Goal: Task Accomplishment & Management: Manage account settings

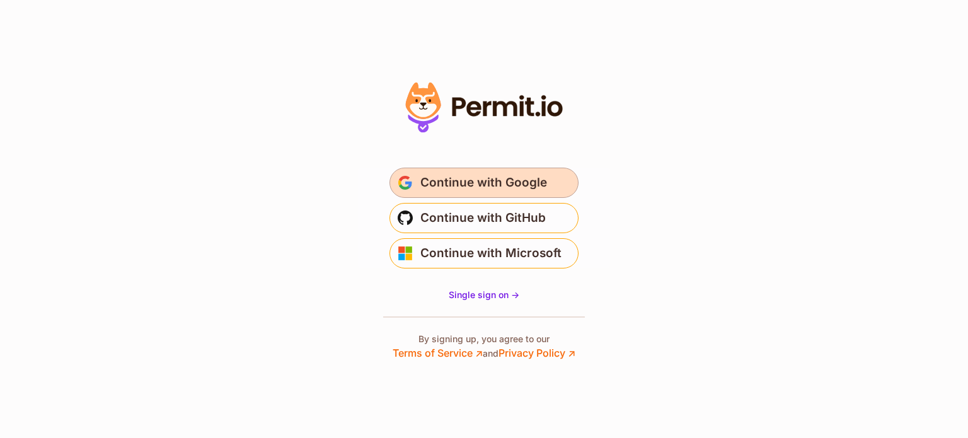
click at [429, 178] on span "Continue with Google" at bounding box center [483, 183] width 127 height 20
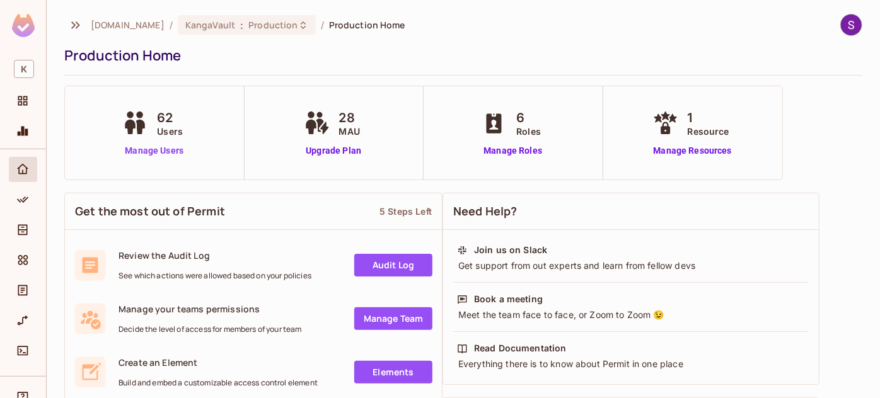
click at [137, 148] on link "Manage Users" at bounding box center [154, 150] width 70 height 13
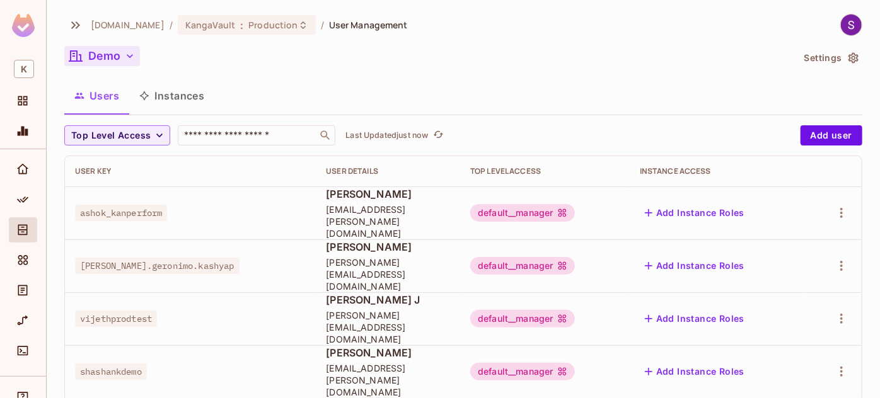
click at [124, 60] on icon "button" at bounding box center [130, 56] width 13 height 13
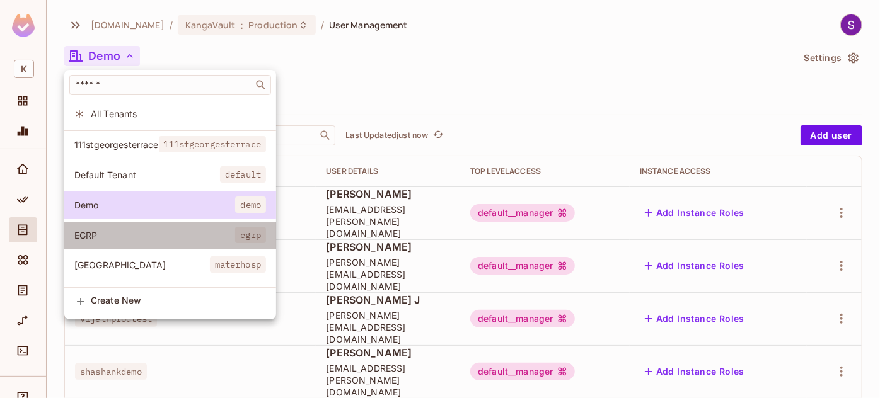
click at [124, 234] on span "EGRP" at bounding box center [154, 235] width 161 height 12
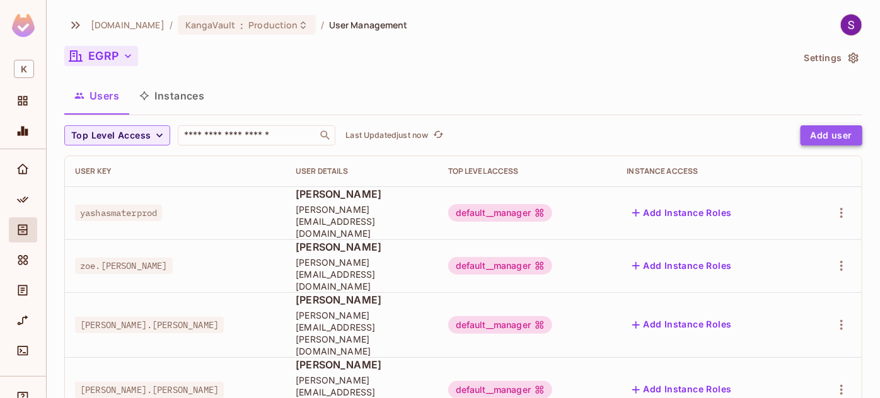
click at [831, 141] on button "Add user" at bounding box center [831, 135] width 62 height 20
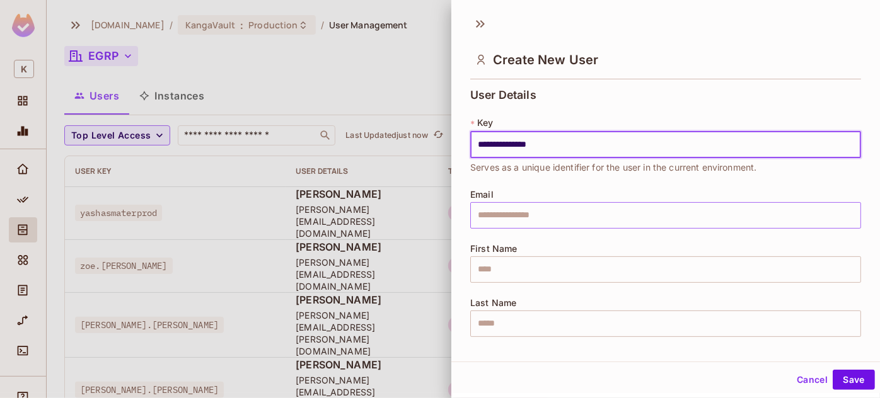
type input "**********"
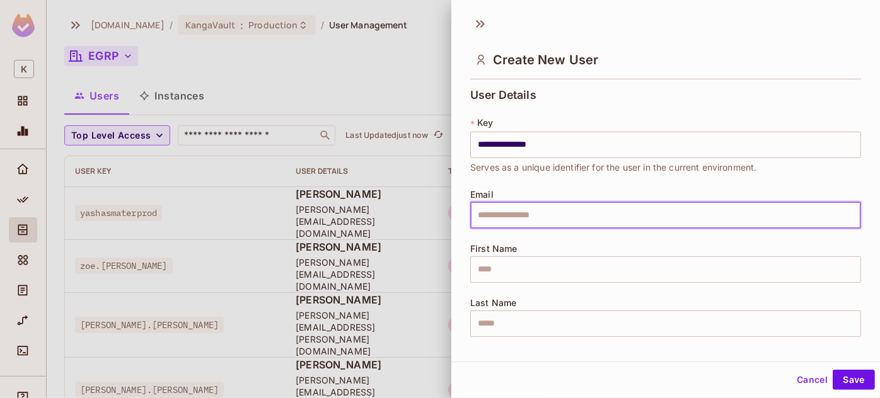
click at [691, 213] on input "text" at bounding box center [665, 215] width 391 height 26
type input "**********"
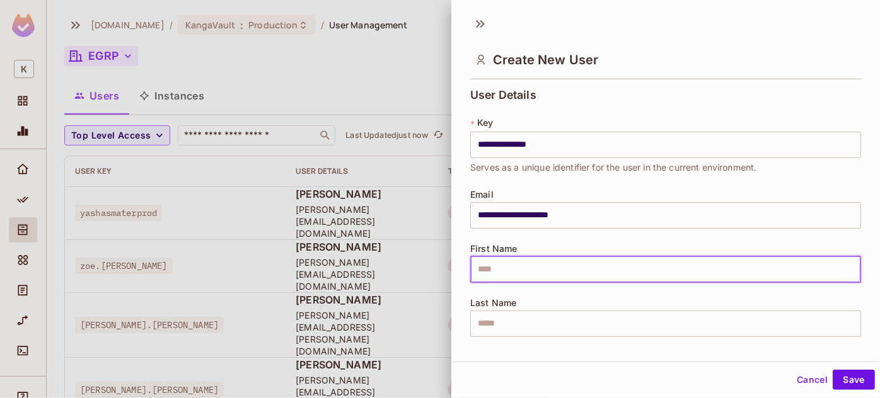
click at [676, 273] on input "text" at bounding box center [665, 269] width 391 height 26
type input "********"
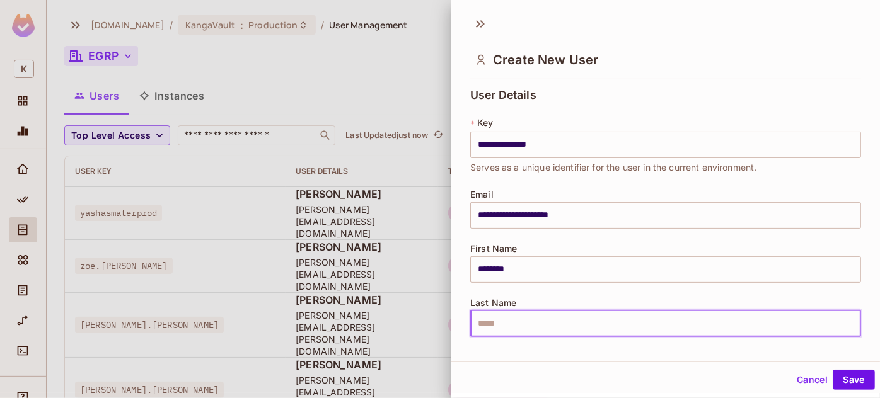
click at [669, 325] on input "text" at bounding box center [665, 324] width 391 height 26
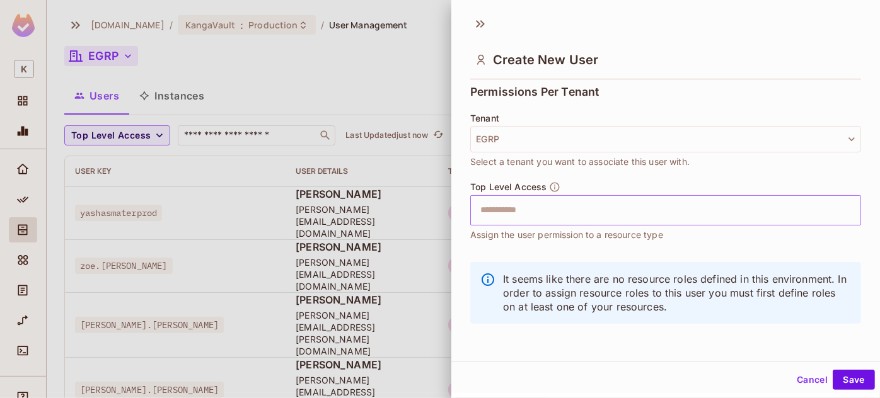
type input "**"
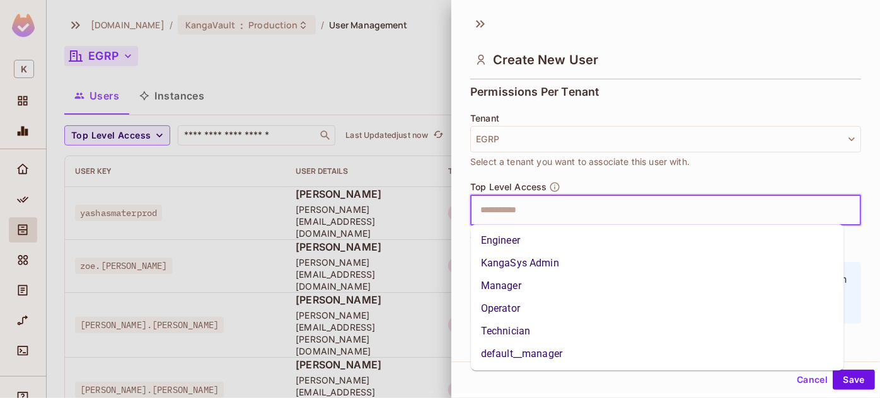
click at [632, 215] on input "text" at bounding box center [655, 210] width 364 height 25
click at [621, 357] on li "default__manager" at bounding box center [657, 354] width 373 height 23
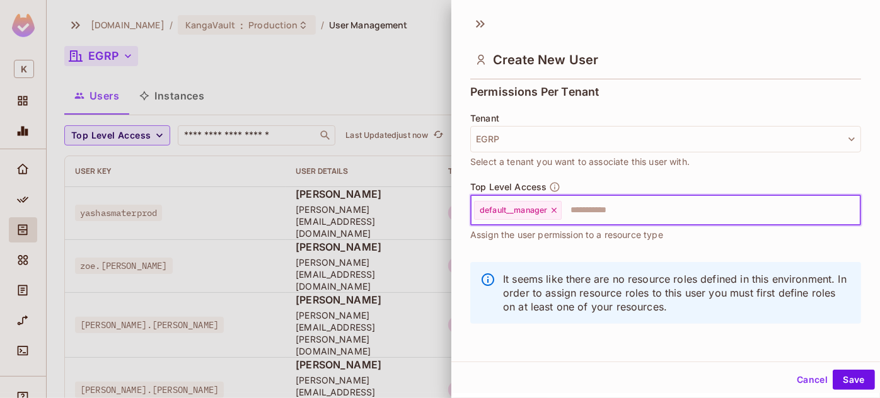
scroll to position [1, 0]
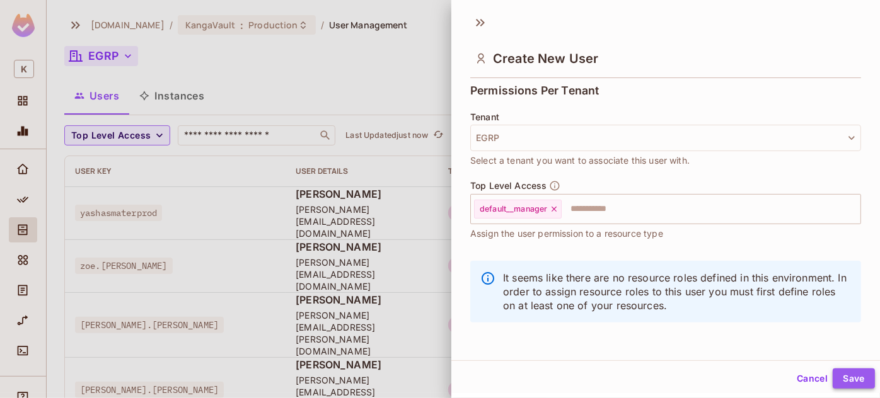
click at [845, 372] on button "Save" at bounding box center [853, 379] width 42 height 20
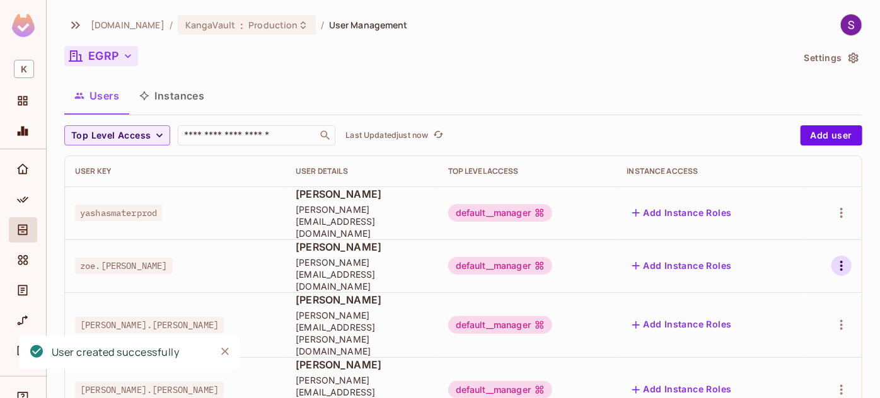
click at [835, 256] on button "button" at bounding box center [841, 266] width 20 height 20
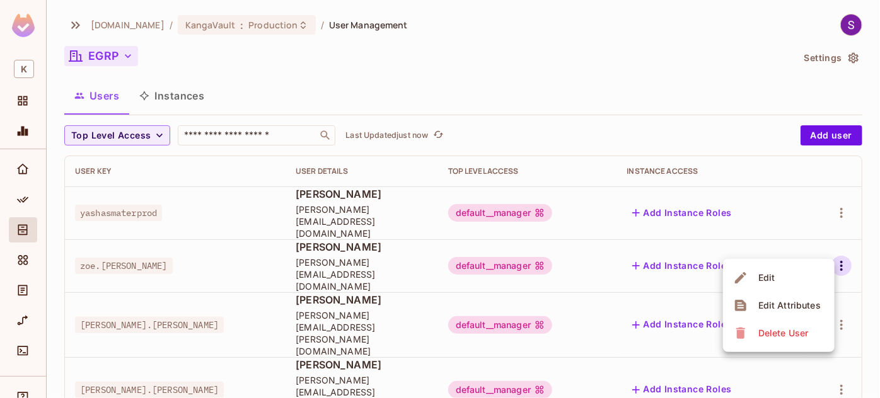
click at [710, 110] on div at bounding box center [440, 199] width 880 height 398
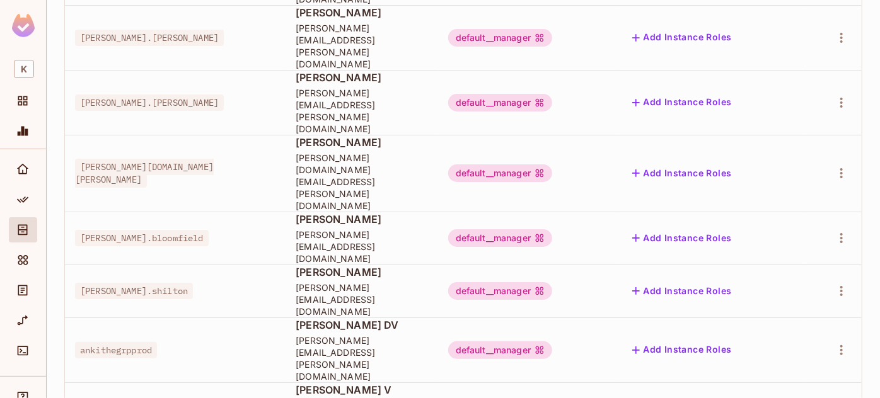
scroll to position [328, 0]
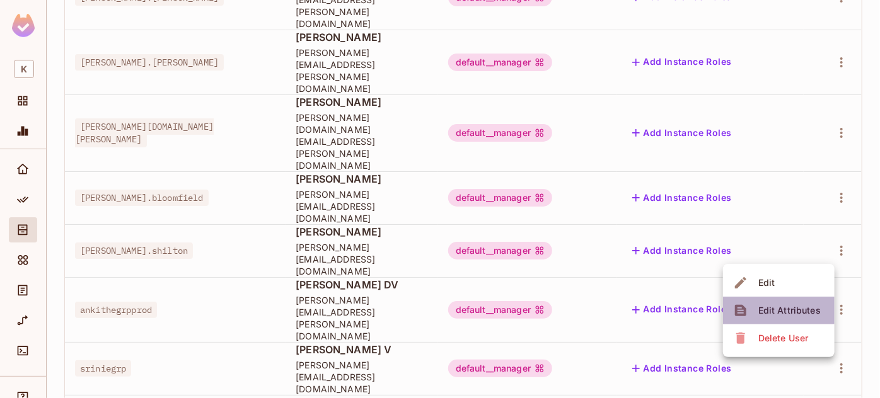
click at [778, 306] on div "Edit Attributes" at bounding box center [789, 310] width 62 height 13
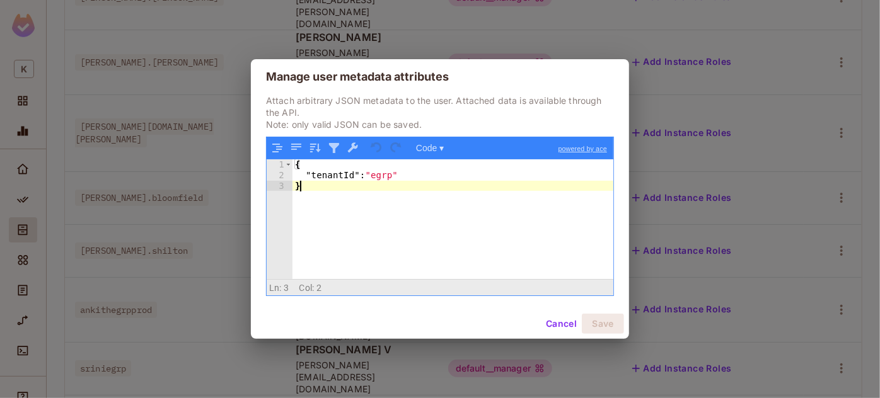
click at [483, 230] on div "{ "tenantId" : "egrp" }" at bounding box center [452, 229] width 321 height 141
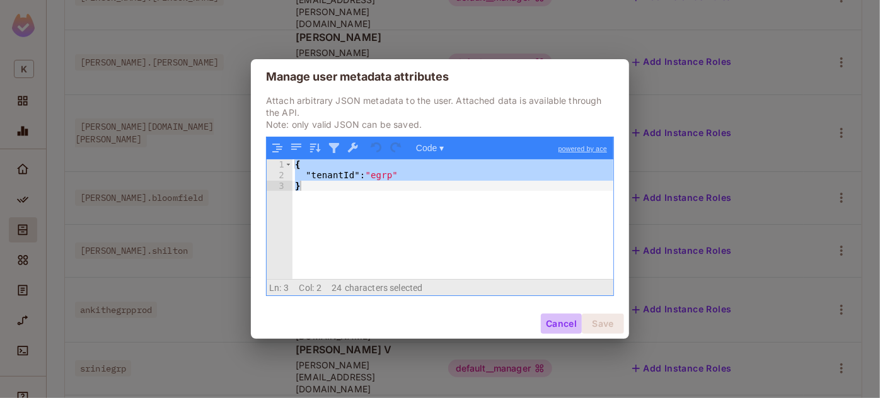
click at [560, 320] on button "Cancel" at bounding box center [561, 324] width 41 height 20
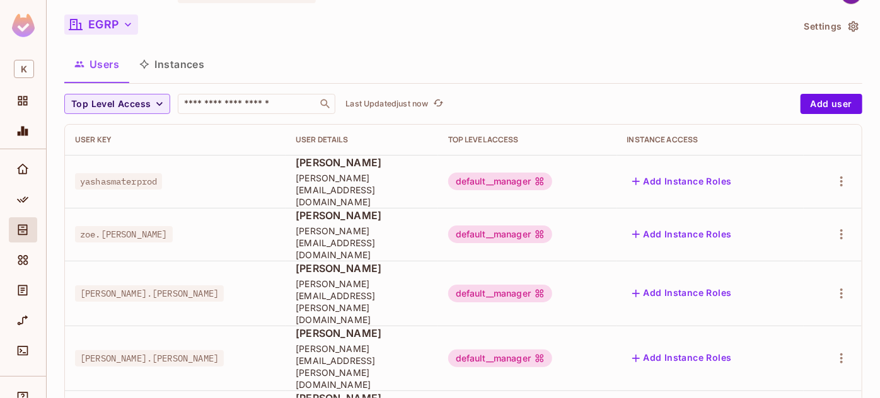
scroll to position [0, 0]
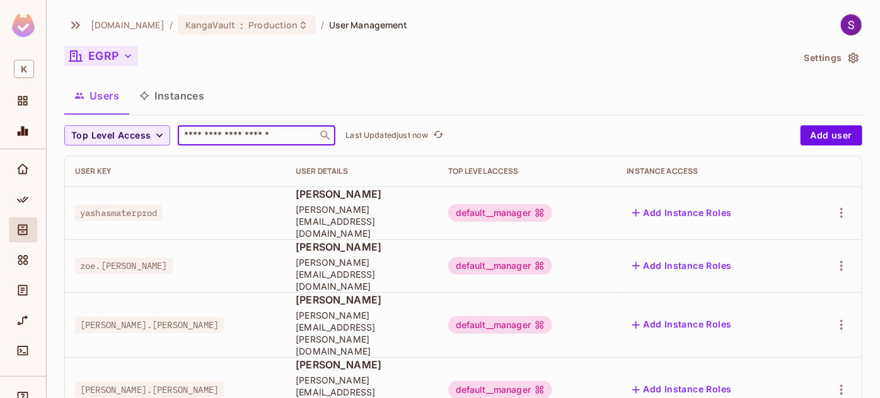
click at [274, 135] on input "text" at bounding box center [247, 135] width 132 height 13
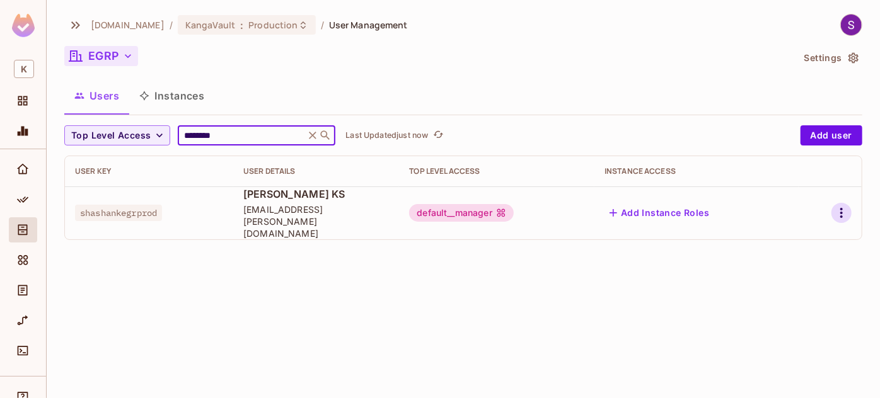
type input "********"
click at [839, 206] on icon "button" at bounding box center [841, 212] width 15 height 15
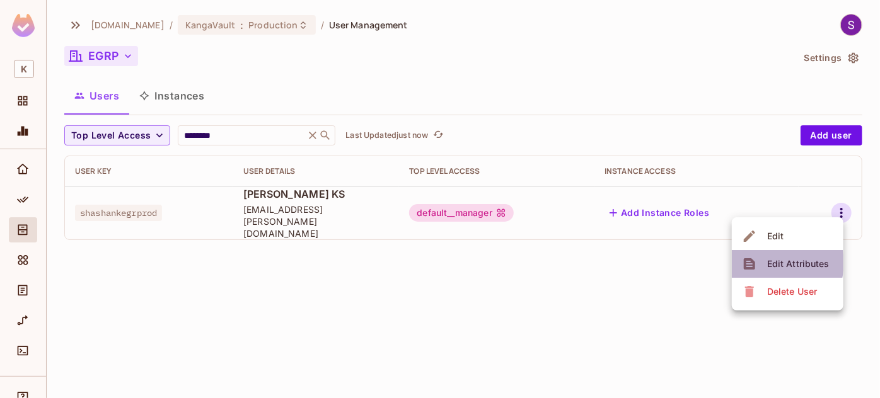
click at [764, 263] on span "Edit Attributes" at bounding box center [798, 264] width 70 height 20
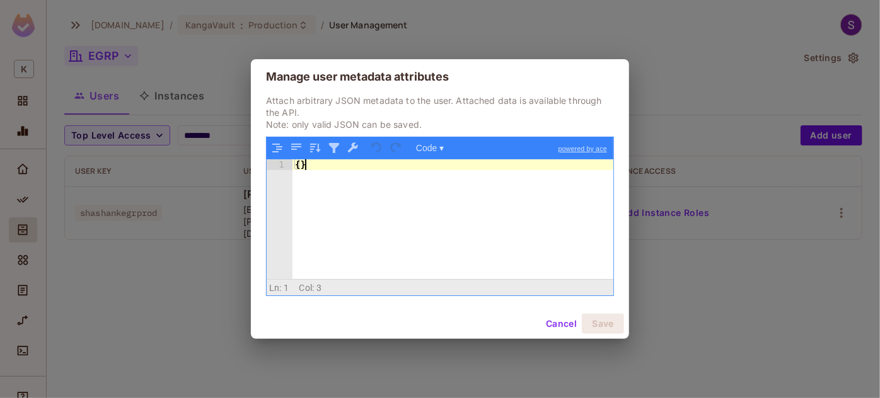
click at [522, 231] on div "{ }" at bounding box center [452, 229] width 321 height 141
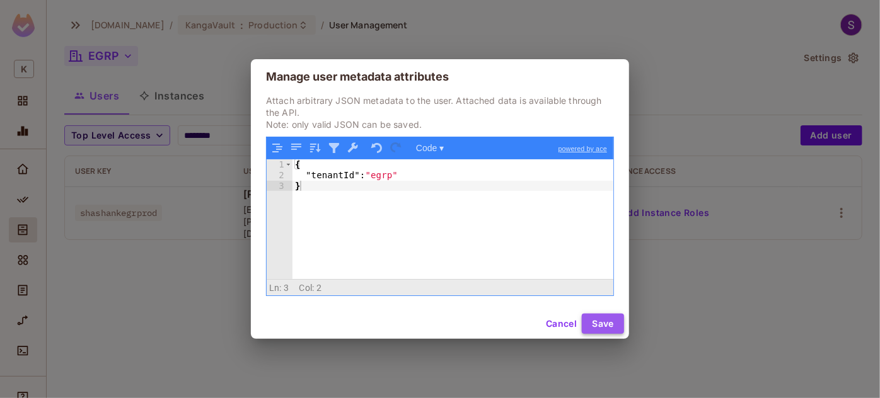
click at [613, 321] on button "Save" at bounding box center [603, 324] width 42 height 20
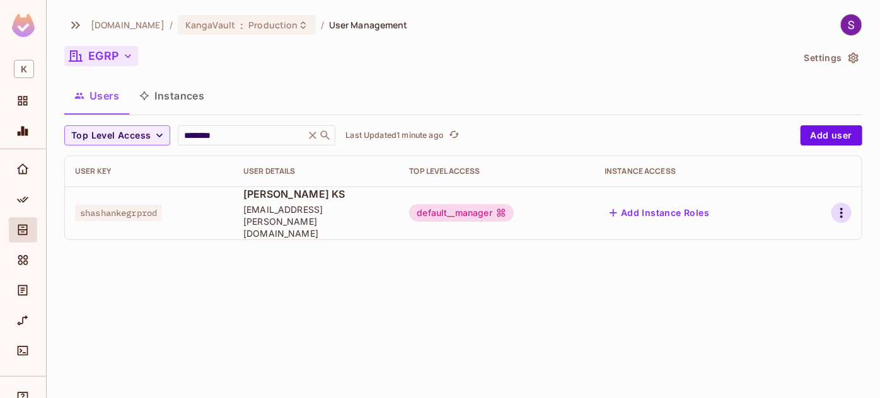
click at [842, 208] on icon "button" at bounding box center [841, 213] width 3 height 10
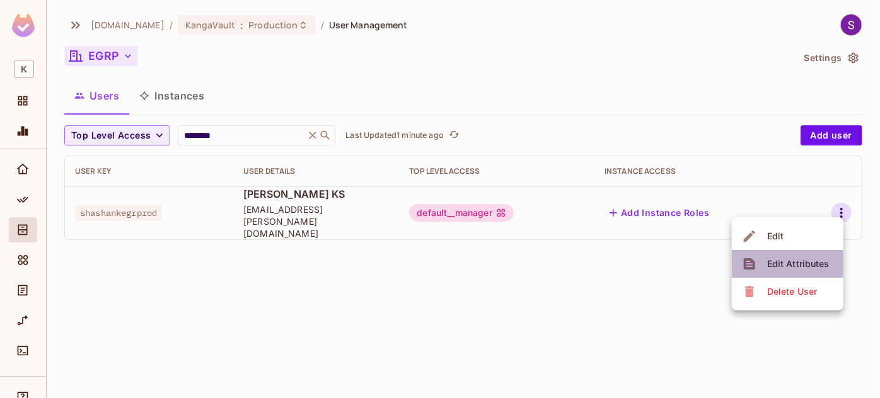
click at [788, 264] on div "Edit Attributes" at bounding box center [798, 264] width 62 height 13
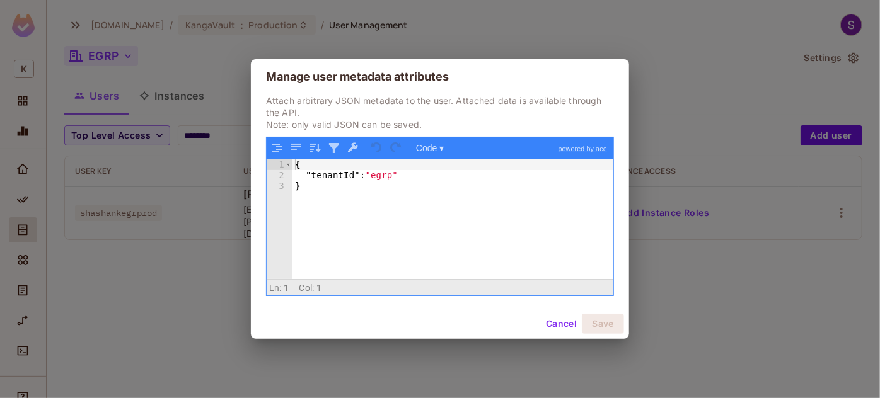
click at [781, 267] on div "Manage user metadata attributes Attach arbitrary JSON metadata to the user. Att…" at bounding box center [440, 199] width 880 height 398
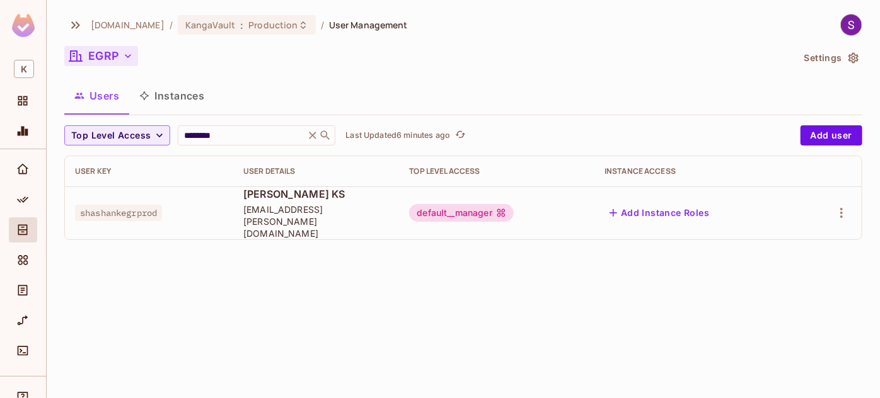
click at [513, 204] on div "default__manager" at bounding box center [461, 213] width 104 height 18
click at [511, 208] on div "default__manager" at bounding box center [461, 213] width 104 height 18
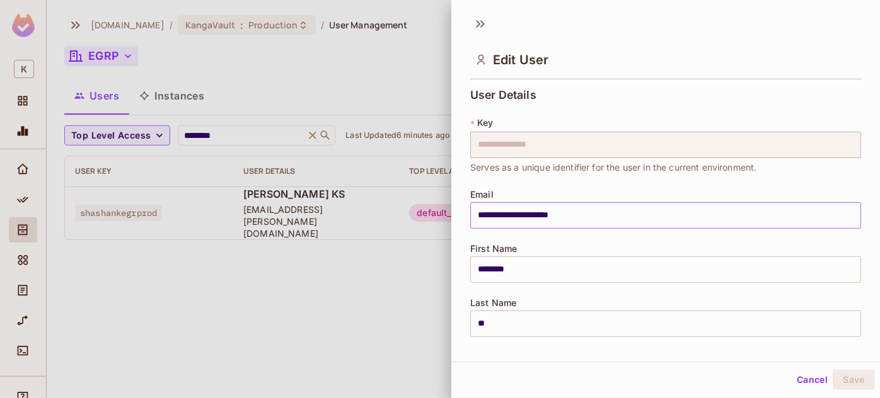
scroll to position [282, 0]
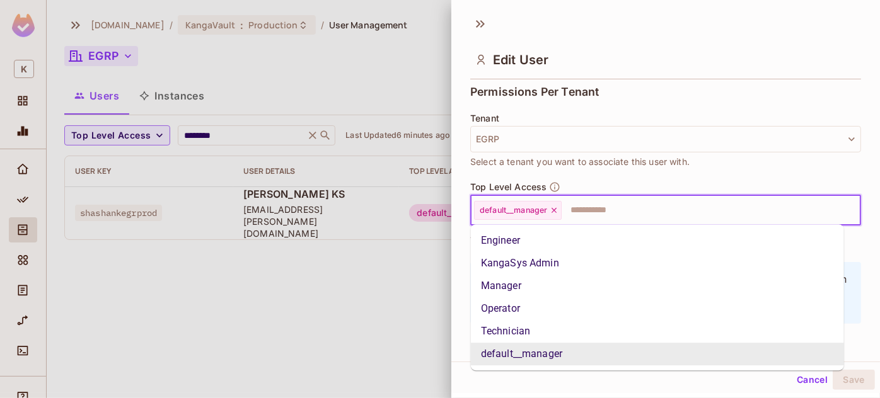
click at [596, 211] on input "text" at bounding box center [699, 210] width 273 height 25
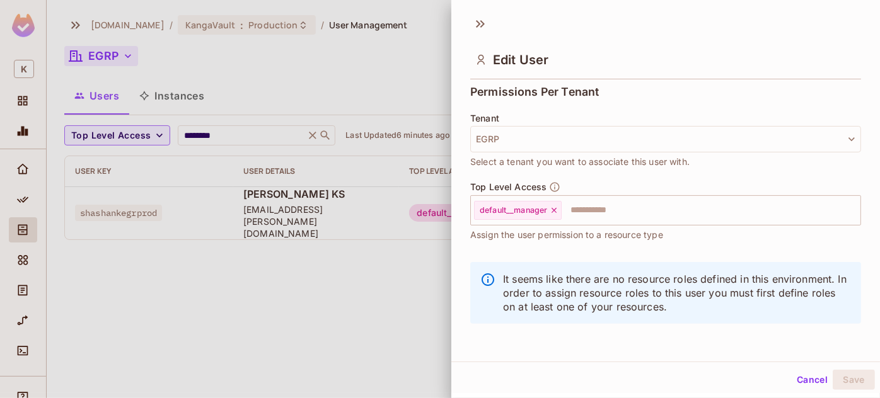
click at [348, 306] on div at bounding box center [440, 199] width 880 height 398
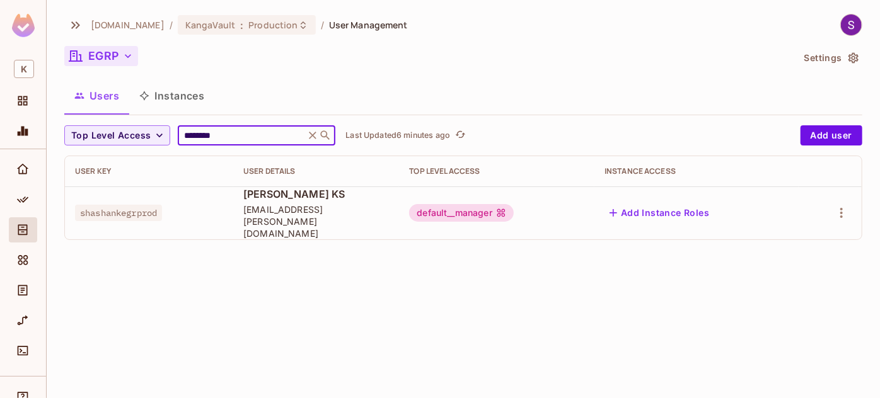
click at [202, 132] on input "********" at bounding box center [241, 135] width 120 height 13
click at [202, 132] on input "text" at bounding box center [247, 135] width 132 height 13
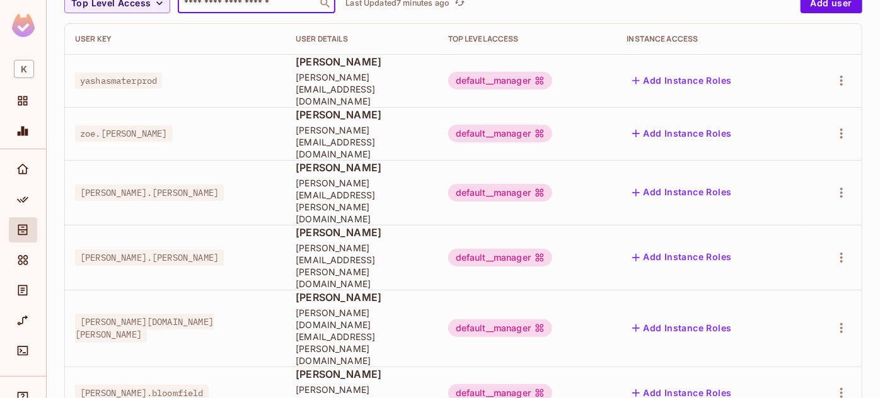
scroll to position [0, 0]
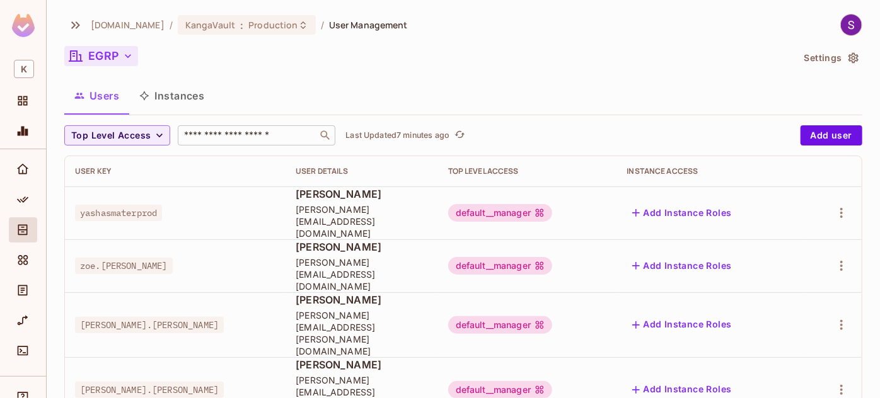
click at [199, 142] on div "​" at bounding box center [257, 135] width 158 height 20
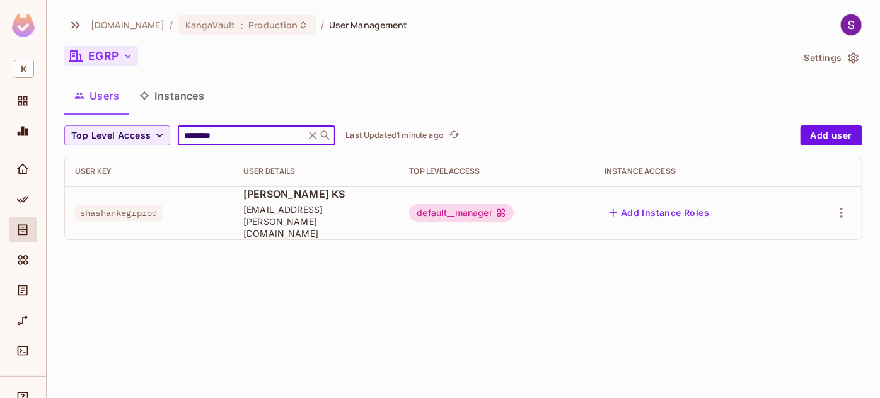
type input "********"
click at [111, 205] on span "shashankegrprod" at bounding box center [118, 213] width 87 height 16
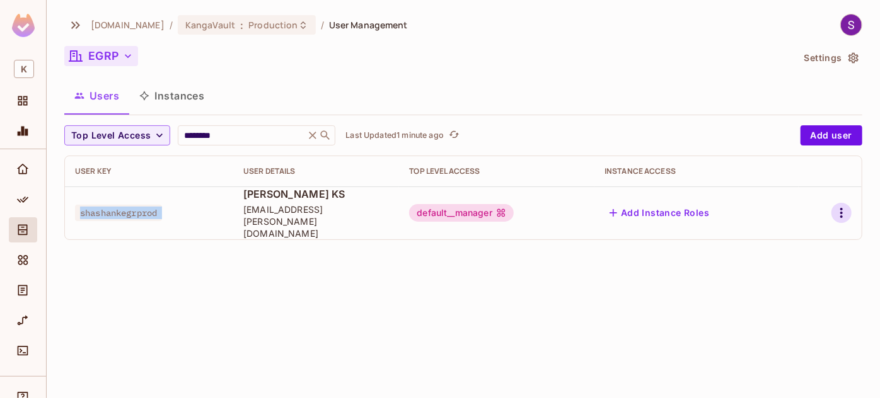
click at [843, 205] on icon "button" at bounding box center [841, 212] width 15 height 15
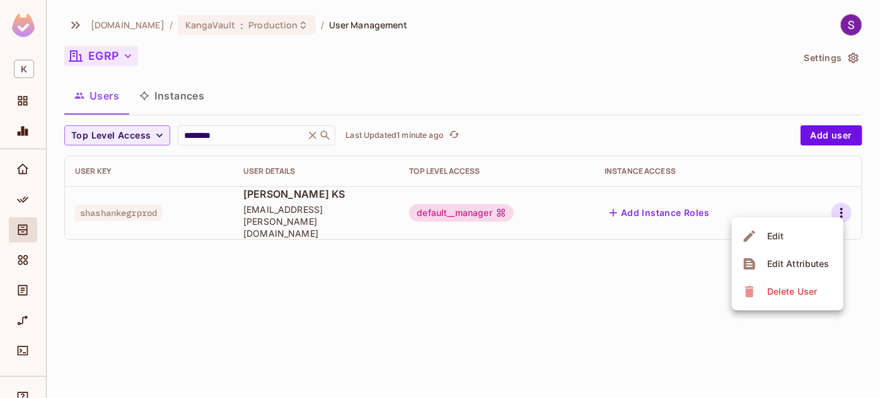
click at [785, 169] on div at bounding box center [440, 199] width 880 height 398
click at [842, 205] on icon "button" at bounding box center [841, 212] width 15 height 15
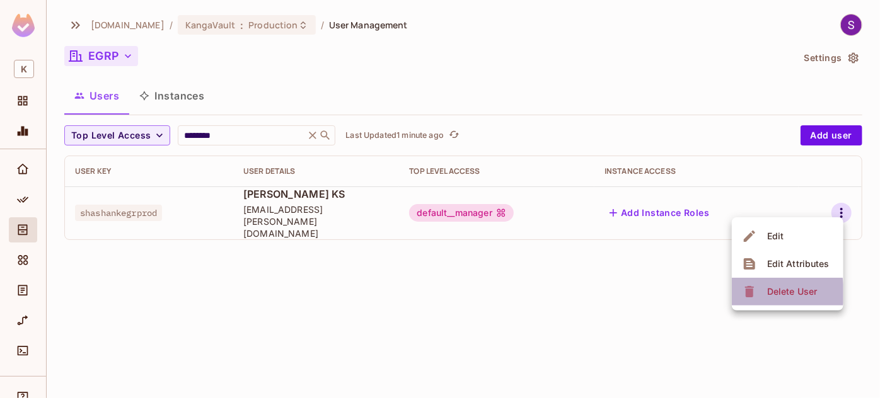
click at [742, 294] on icon at bounding box center [749, 291] width 15 height 15
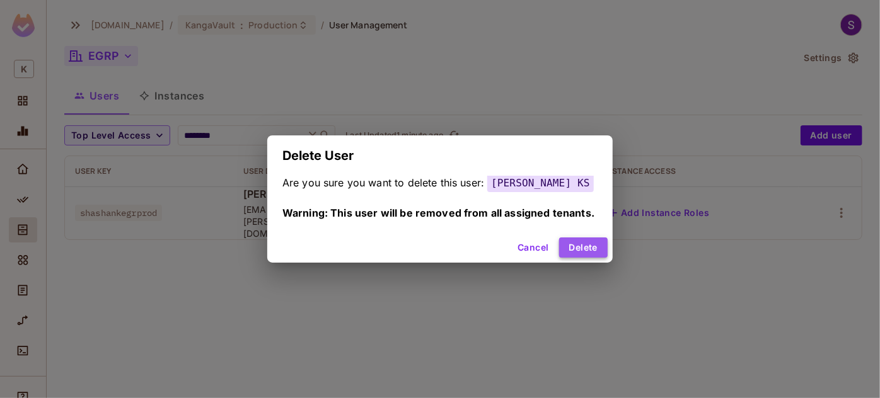
click at [571, 241] on button "Delete" at bounding box center [583, 248] width 49 height 20
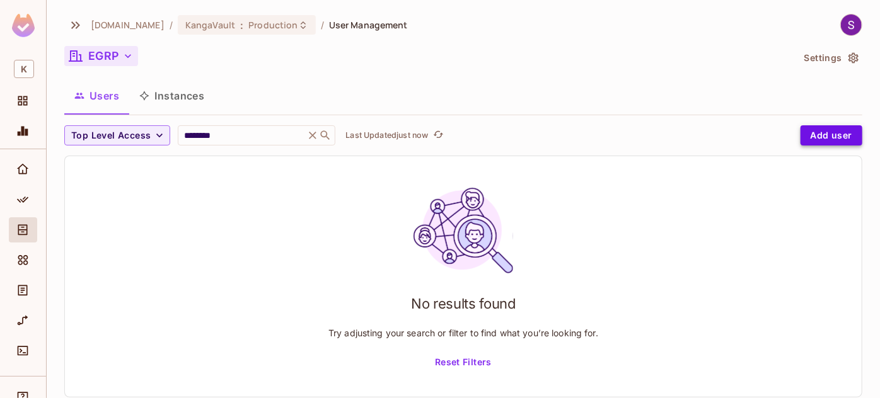
click at [802, 137] on button "Add user" at bounding box center [831, 135] width 62 height 20
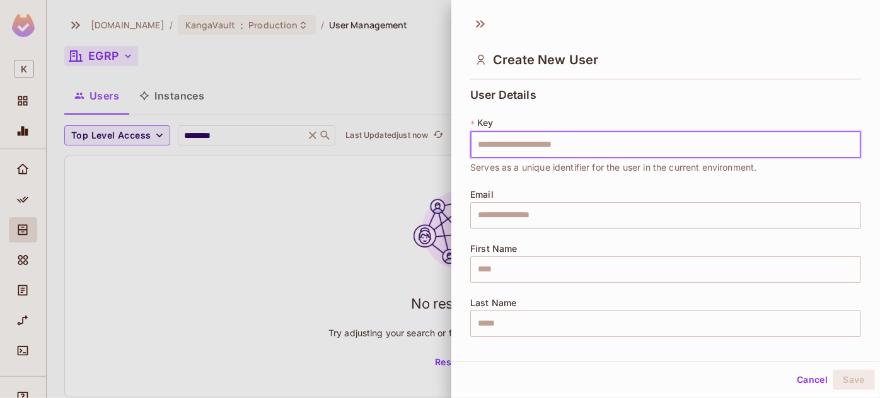
click at [529, 149] on input "text" at bounding box center [665, 145] width 391 height 26
type input "**********"
click at [512, 210] on input "text" at bounding box center [665, 215] width 391 height 26
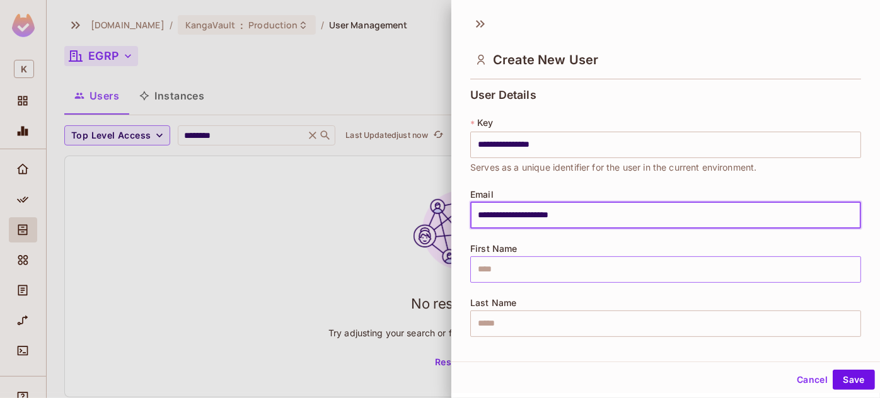
type input "**********"
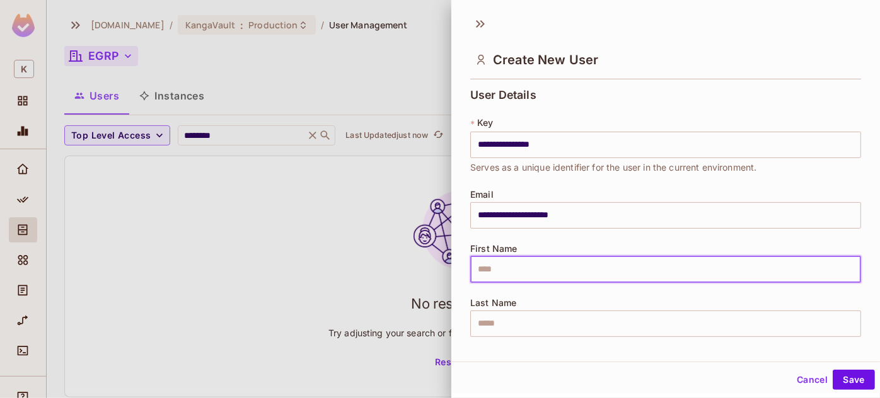
click at [502, 280] on input "text" at bounding box center [665, 269] width 391 height 26
type input "********"
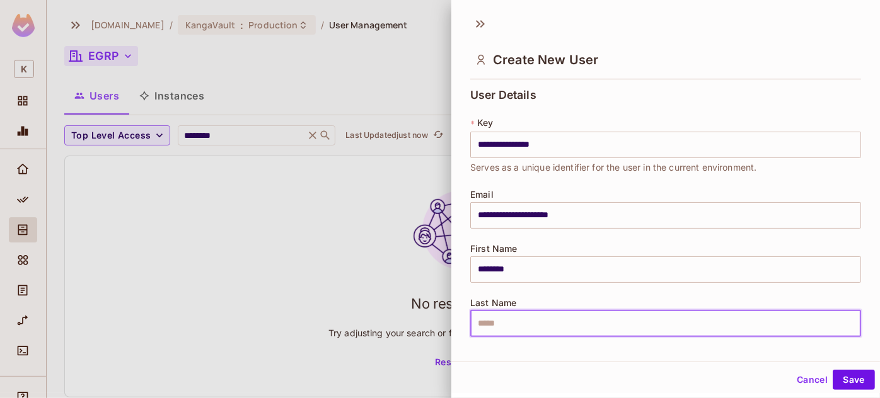
click at [490, 319] on input "text" at bounding box center [665, 324] width 391 height 26
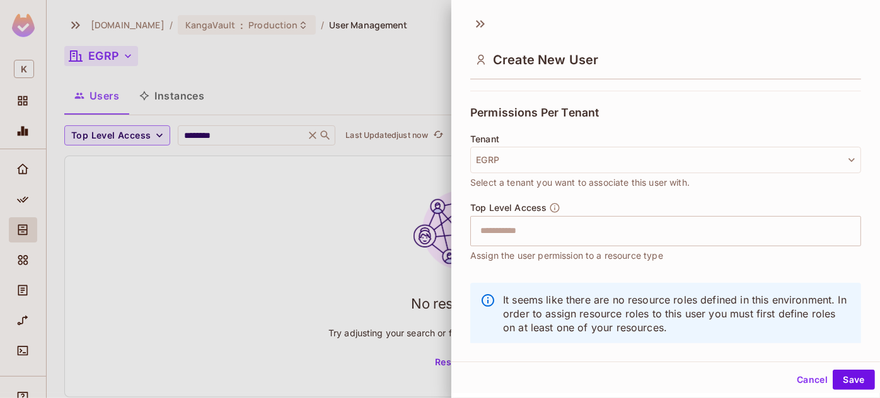
scroll to position [282, 0]
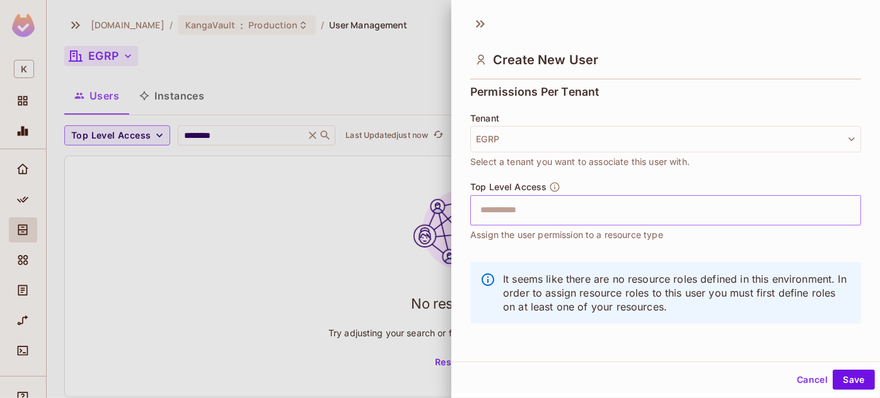
click at [623, 222] on div "​" at bounding box center [665, 210] width 391 height 30
type input "*"
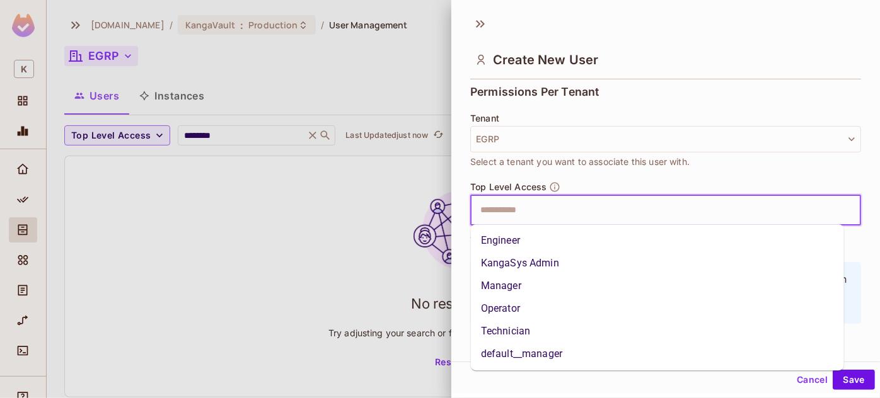
click at [536, 355] on li "default__manager" at bounding box center [657, 354] width 373 height 23
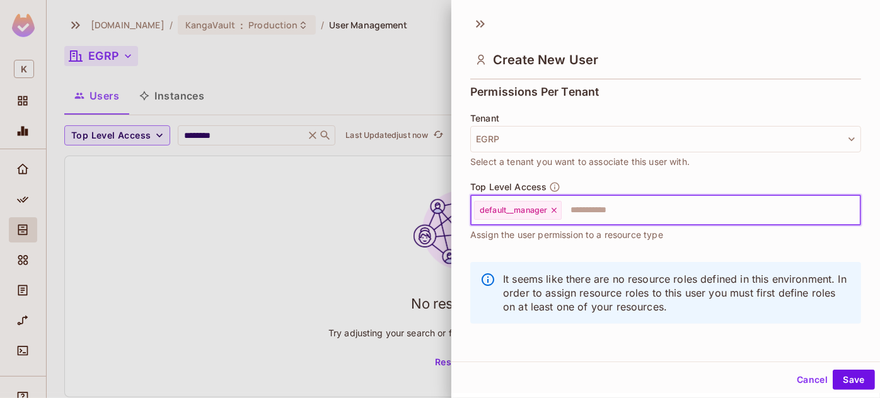
scroll to position [1, 0]
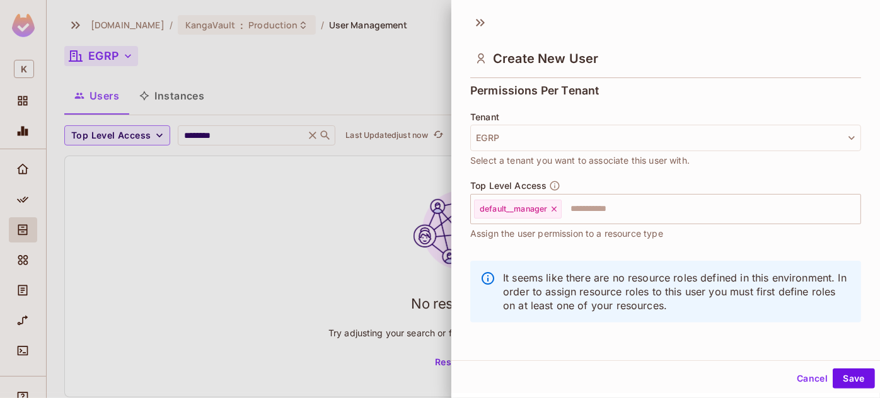
click at [855, 388] on div "Cancel Save" at bounding box center [665, 379] width 429 height 30
click at [848, 383] on button "Save" at bounding box center [853, 379] width 42 height 20
